Goal: Information Seeking & Learning: Find specific fact

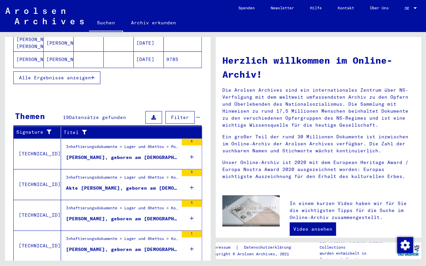
scroll to position [201, 0]
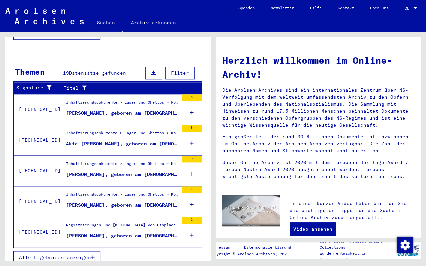
click at [79, 254] on button "Alle Ergebnisse anzeigen" at bounding box center [56, 257] width 87 height 13
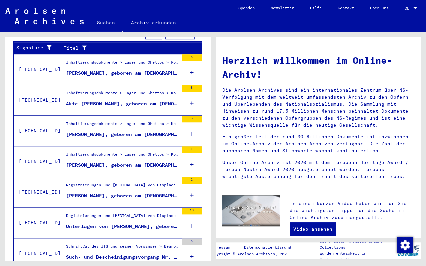
scroll to position [156, 0]
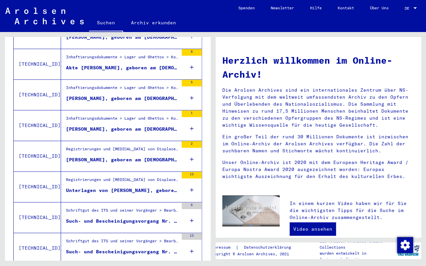
click at [190, 184] on icon at bounding box center [192, 190] width 4 height 23
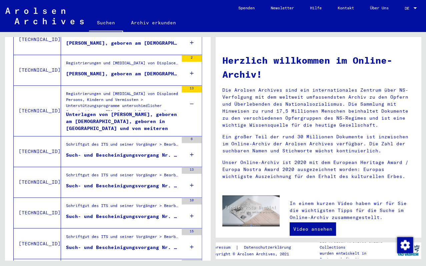
scroll to position [258, 0]
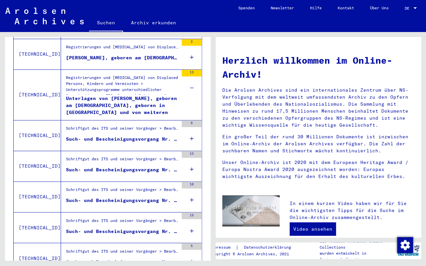
click at [189, 131] on div "6" at bounding box center [192, 135] width 20 height 30
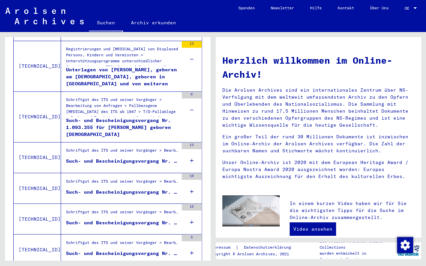
scroll to position [300, 0]
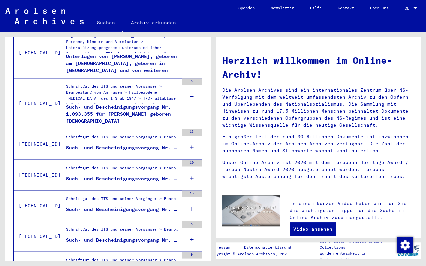
click at [190, 140] on icon at bounding box center [192, 147] width 4 height 23
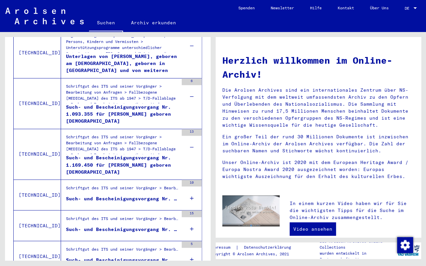
click at [128, 155] on div "Such- und Bescheinigungsvorgang Nr. 1.169.450 für [PERSON_NAME] geboren [DEMOGR…" at bounding box center [122, 165] width 112 height 20
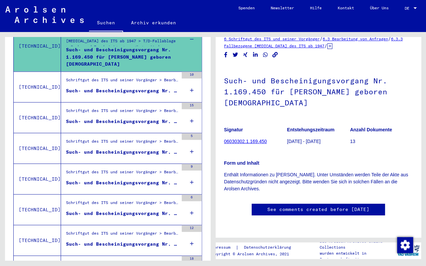
scroll to position [24, 0]
click at [415, 8] on div at bounding box center [415, 8] width 3 height 2
click at [403, 12] on span "English" at bounding box center [398, 11] width 16 height 5
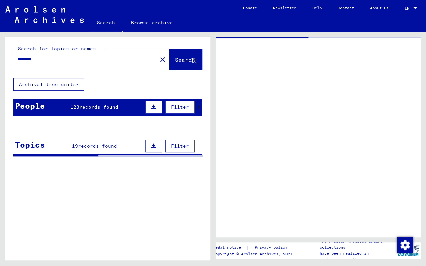
type input "*******"
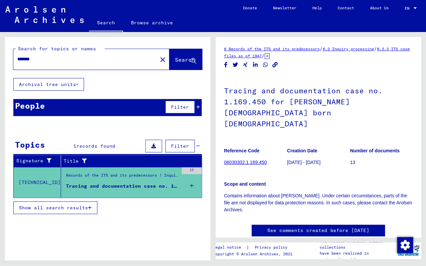
click at [131, 182] on figure "Records of the ITS and its predecessors / Inquiry processing / ITS case files a…" at bounding box center [122, 178] width 112 height 10
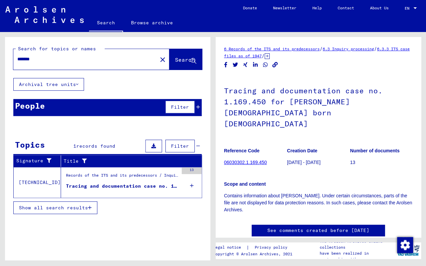
click at [241, 160] on link "06030302.1.169.450" at bounding box center [245, 162] width 43 height 5
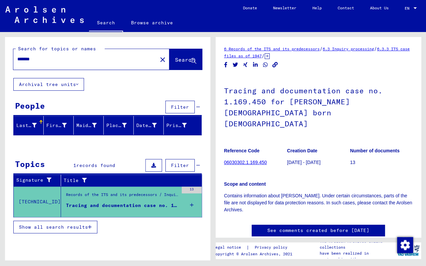
type input "********"
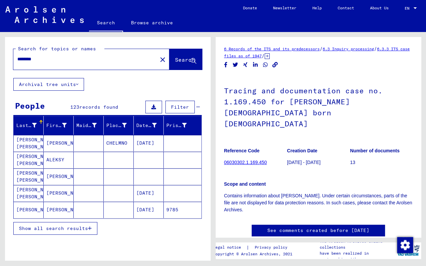
click at [25, 142] on mat-cell "[PERSON_NAME] [PERSON_NAME]" at bounding box center [29, 143] width 30 height 16
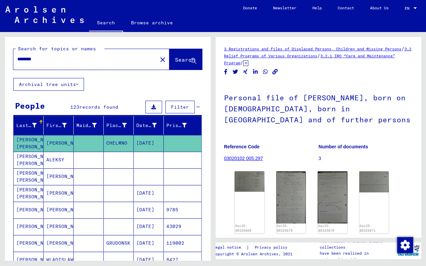
click at [249, 64] on icon at bounding box center [246, 63] width 5 height 6
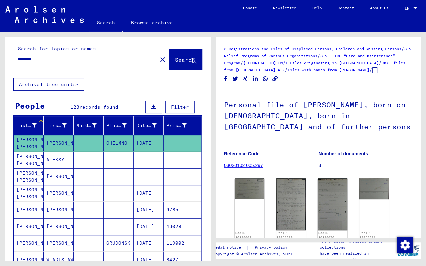
drag, startPoint x: 228, startPoint y: 45, endPoint x: 389, endPoint y: 64, distance: 163.0
click at [389, 64] on div "3 Registrations and Files of Displaced Persons, Children and Missing Persons / …" at bounding box center [319, 137] width 206 height 201
copy div "3 Registrations and Files of Displaced Persons, Children and Missing Persons / …"
click at [170, 50] on button "Search" at bounding box center [186, 59] width 33 height 21
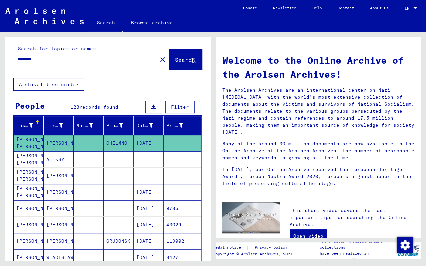
click at [33, 145] on mat-cell "[PERSON_NAME] [PERSON_NAME]" at bounding box center [29, 143] width 30 height 16
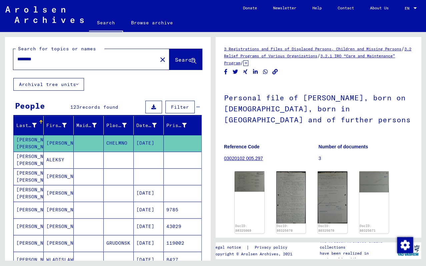
drag, startPoint x: 256, startPoint y: 160, endPoint x: 224, endPoint y: 160, distance: 31.7
click at [224, 160] on mat-grid-tile "Reference Code 03020102 005.297" at bounding box center [271, 154] width 94 height 30
copy mat-grid-tile "Reference Code 03020102 005.297"
